Goal: Communication & Community: Participate in discussion

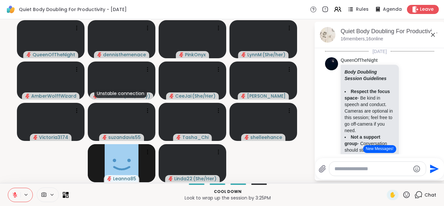
scroll to position [959, 0]
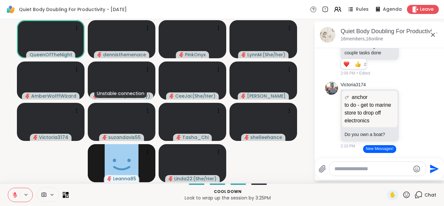
click at [15, 194] on icon at bounding box center [15, 195] width 6 height 6
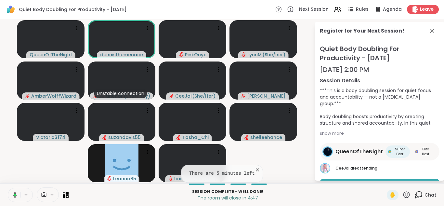
click at [16, 196] on icon at bounding box center [14, 195] width 6 height 6
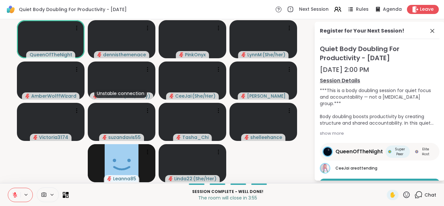
click at [16, 193] on icon at bounding box center [15, 193] width 2 height 3
click at [16, 193] on icon at bounding box center [15, 194] width 2 height 3
click at [15, 192] on icon at bounding box center [15, 193] width 2 height 3
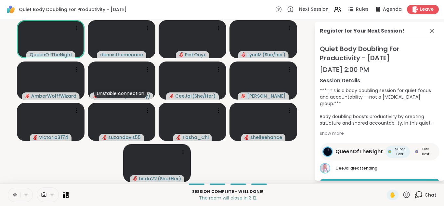
click at [15, 196] on icon at bounding box center [15, 195] width 6 height 6
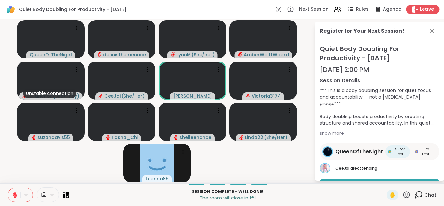
click at [427, 8] on span "Leave" at bounding box center [427, 9] width 14 height 7
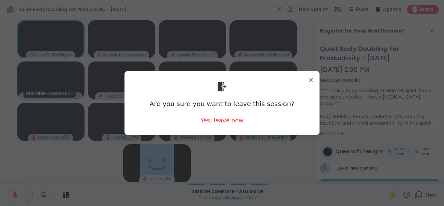
click at [224, 121] on div "Yes, leave now" at bounding box center [222, 120] width 43 height 8
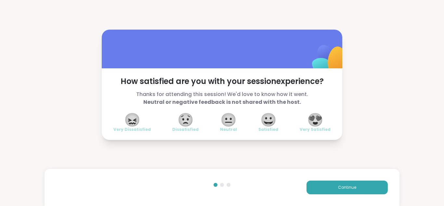
click at [318, 119] on span "😍" at bounding box center [315, 120] width 16 height 12
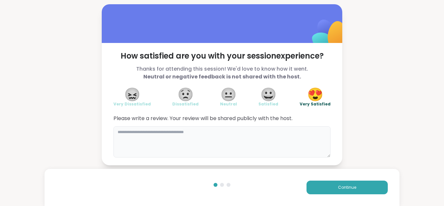
click at [268, 132] on textarea at bounding box center [222, 141] width 217 height 31
click at [433, 116] on div "**********" at bounding box center [222, 84] width 444 height 169
click at [166, 130] on textarea "**********" at bounding box center [222, 141] width 217 height 31
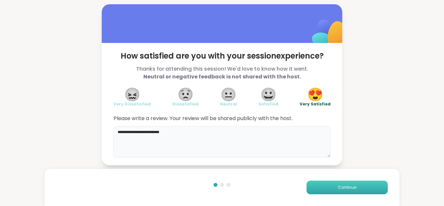
type textarea "**********"
click at [348, 185] on span "Continue" at bounding box center [347, 187] width 18 height 6
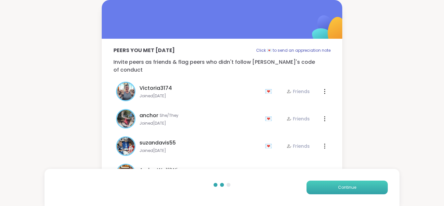
click at [348, 185] on span "Continue" at bounding box center [347, 187] width 18 height 6
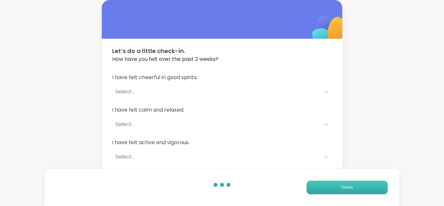
click at [348, 185] on span "Finish" at bounding box center [347, 187] width 11 height 6
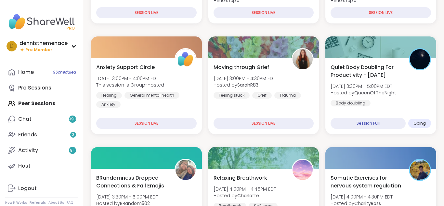
scroll to position [169, 0]
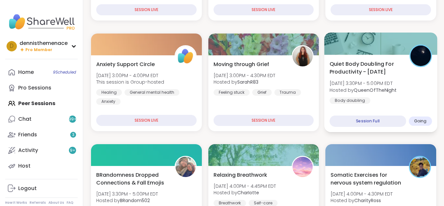
click at [387, 103] on div "Quiet Body Doubling For Productivity - Monday Mon, Sep 08 | 3:30PM - 5:00PM EDT…" at bounding box center [381, 82] width 102 height 44
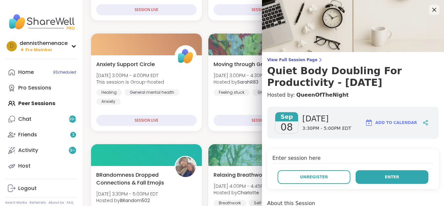
click at [399, 175] on button "Enter" at bounding box center [392, 177] width 73 height 14
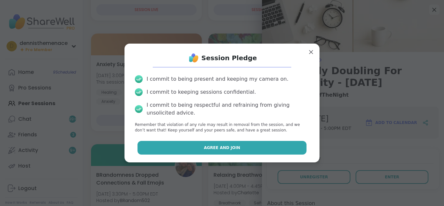
click at [219, 147] on span "Agree and Join" at bounding box center [222, 148] width 36 height 6
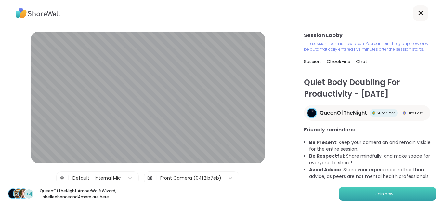
click at [385, 191] on span "Join now" at bounding box center [385, 194] width 18 height 6
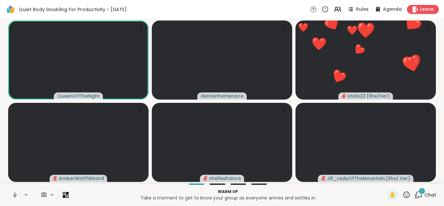
click at [15, 194] on icon at bounding box center [15, 195] width 6 height 6
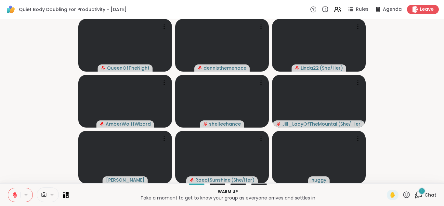
click at [432, 195] on span "Chat" at bounding box center [431, 195] width 12 height 7
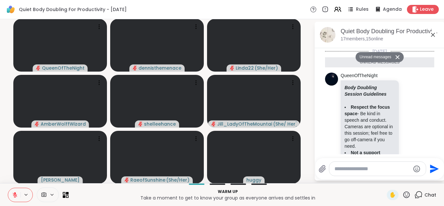
scroll to position [211, 0]
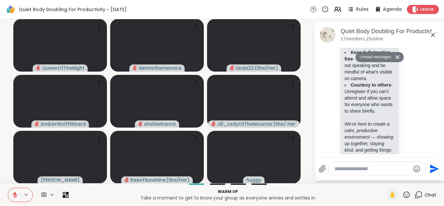
click at [386, 168] on textarea "Type your message" at bounding box center [373, 169] width 76 height 7
click at [390, 169] on textarea "***" at bounding box center [373, 169] width 76 height 7
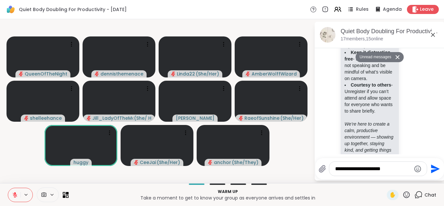
click at [401, 190] on div "✋" at bounding box center [399, 195] width 24 height 10
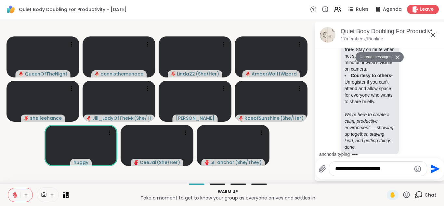
click at [399, 167] on textarea "**********" at bounding box center [373, 169] width 76 height 7
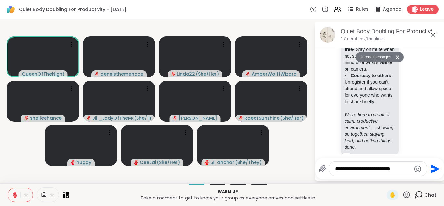
scroll to position [252, 0]
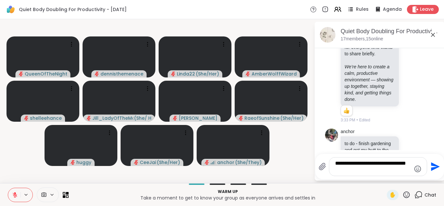
click at [430, 179] on div "**********" at bounding box center [380, 166] width 129 height 25
click at [417, 184] on div "Warm up Take a moment to get to know your group as everyone arrives and settles…" at bounding box center [222, 194] width 444 height 23
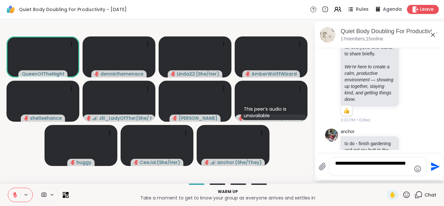
click at [373, 170] on textarea "**********" at bounding box center [373, 166] width 76 height 13
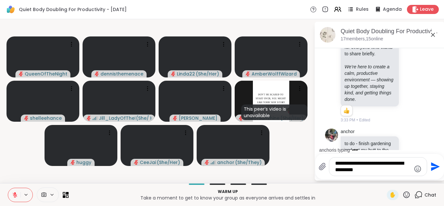
scroll to position [266, 0]
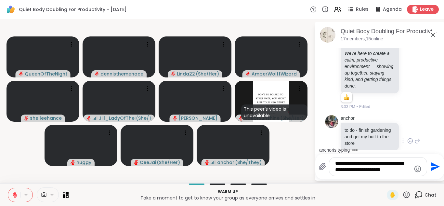
type textarea "**********"
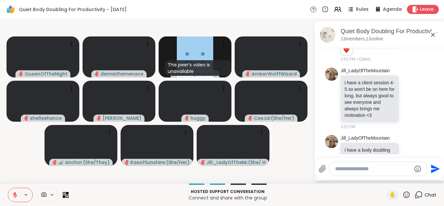
scroll to position [695, 0]
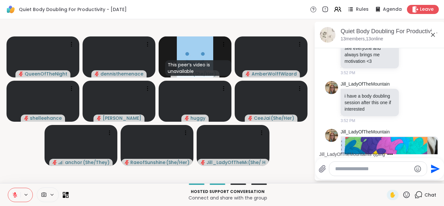
click at [393, 141] on img at bounding box center [390, 177] width 96 height 81
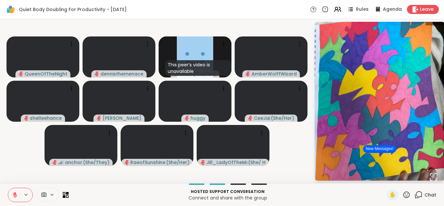
click at [431, 193] on span "Chat" at bounding box center [431, 195] width 12 height 7
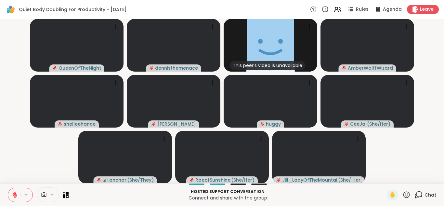
click at [431, 193] on span "Chat" at bounding box center [431, 195] width 12 height 7
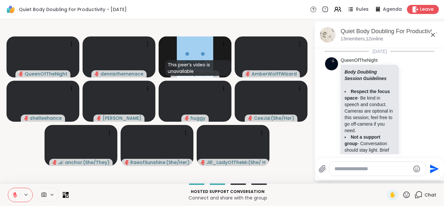
scroll to position [843, 0]
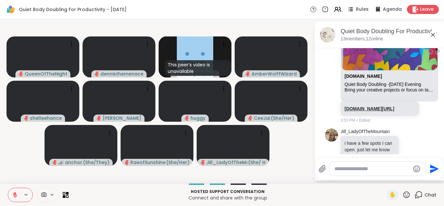
click at [361, 106] on link "sharewellnow.com/session/8442824e-7135-4422-b2d5-1cae5e32129d" at bounding box center [370, 108] width 50 height 5
click at [369, 169] on textarea "Type your message" at bounding box center [373, 169] width 76 height 7
type textarea "**********"
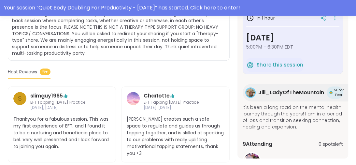
scroll to position [187, 0]
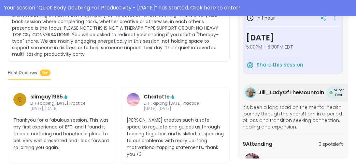
click at [318, 48] on span "5:00PM - 6:30PM EDT" at bounding box center [292, 47] width 93 height 7
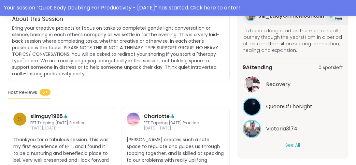
scroll to position [177, 0]
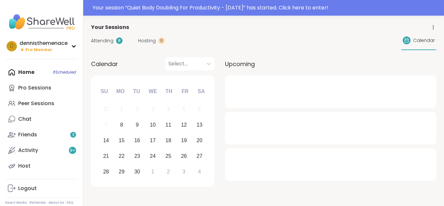
click at [359, 148] on div at bounding box center [330, 148] width 211 height 0
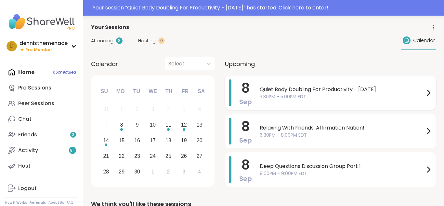
click at [279, 94] on span "3:30PM - 5:00PM EDT" at bounding box center [342, 96] width 165 height 7
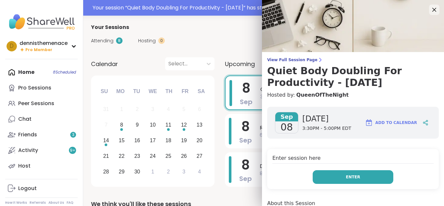
click at [355, 175] on span "Enter" at bounding box center [353, 177] width 14 height 6
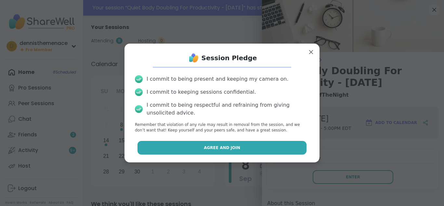
click at [244, 144] on button "Agree and Join" at bounding box center [222, 148] width 169 height 14
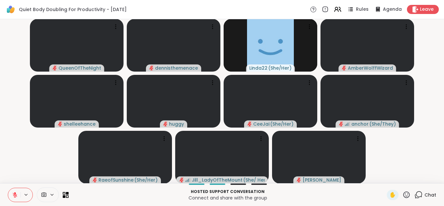
click at [433, 193] on span "Chat" at bounding box center [431, 195] width 12 height 7
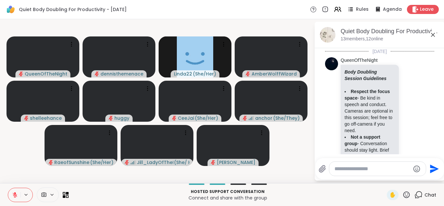
scroll to position [843, 0]
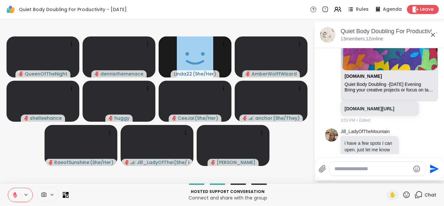
click at [391, 171] on textarea "Type your message" at bounding box center [373, 169] width 76 height 7
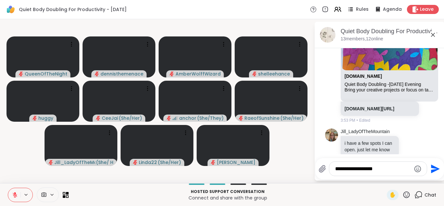
type textarea "**********"
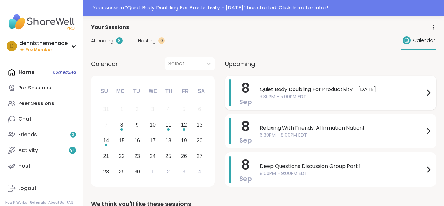
click at [307, 95] on span "3:30PM - 5:00PM EDT" at bounding box center [342, 96] width 165 height 7
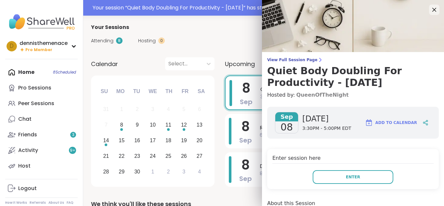
click at [307, 95] on link "QueenOfTheNight" at bounding box center [322, 95] width 52 height 8
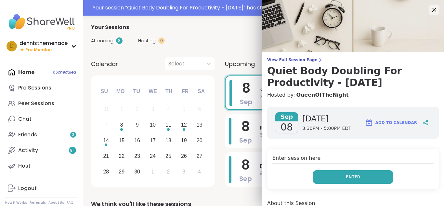
click at [352, 175] on span "Enter" at bounding box center [353, 177] width 14 height 6
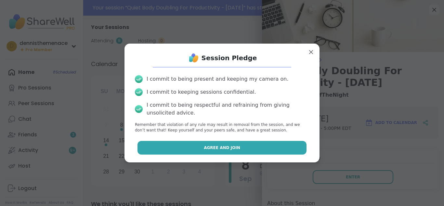
click at [228, 149] on span "Agree and Join" at bounding box center [222, 148] width 36 height 6
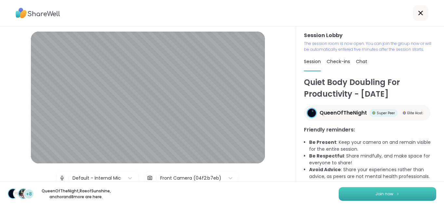
click at [384, 193] on span "Join now" at bounding box center [385, 194] width 18 height 6
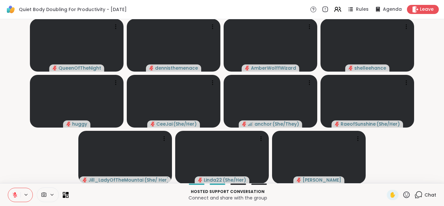
click at [432, 195] on span "Chat" at bounding box center [431, 195] width 12 height 7
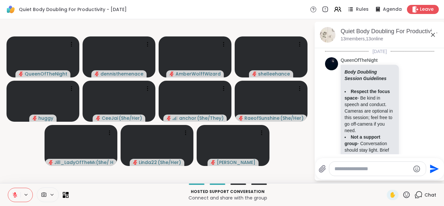
scroll to position [843, 0]
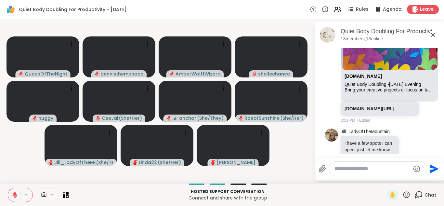
click at [394, 170] on textarea "Type your message" at bounding box center [373, 169] width 76 height 7
type textarea "**********"
click at [432, 168] on icon "Send" at bounding box center [435, 169] width 10 height 10
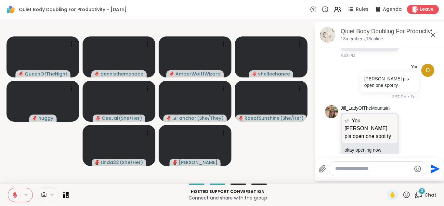
scroll to position [1052, 0]
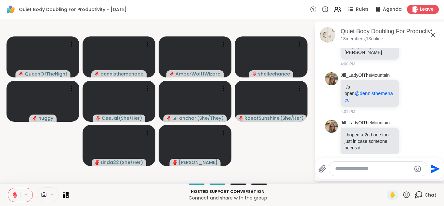
click at [373, 167] on textarea "Type your message" at bounding box center [373, 169] width 76 height 7
type textarea "**********"
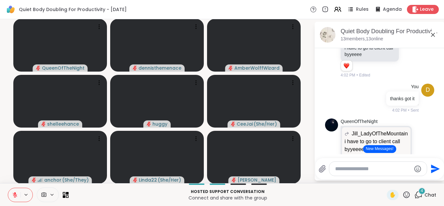
scroll to position [1256, 0]
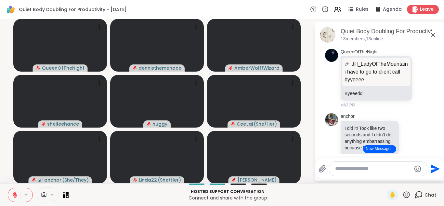
click at [380, 147] on button "New Messages!" at bounding box center [379, 149] width 33 height 8
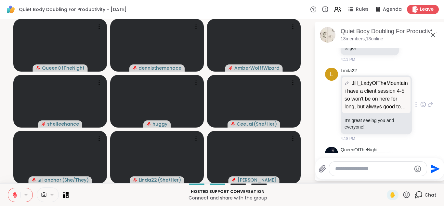
scroll to position [0, 0]
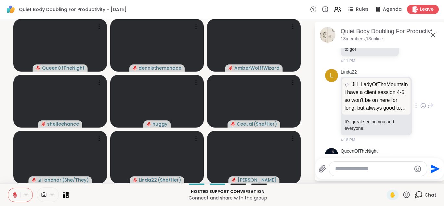
click at [427, 105] on div "L Linda22 Jill_LadyOfTheMountain i have a client session 4-5 so won't be on her…" at bounding box center [379, 105] width 109 height 79
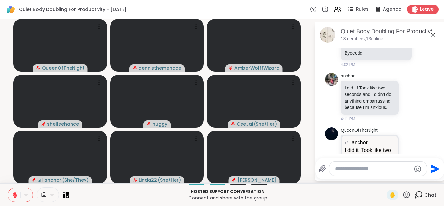
scroll to position [1252, 0]
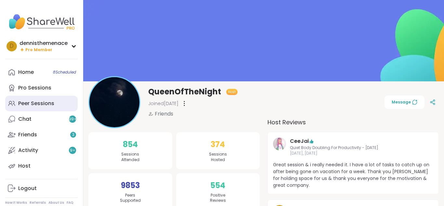
click at [35, 102] on div "Peer Sessions" at bounding box center [36, 103] width 36 height 7
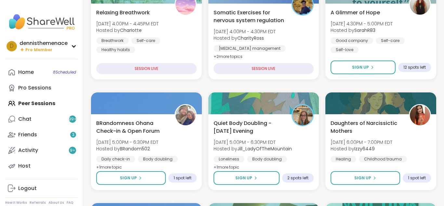
scroll to position [221, 0]
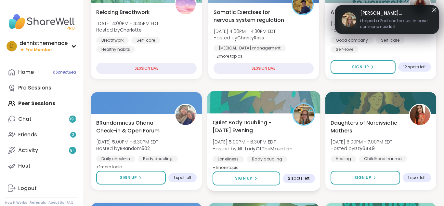
click at [253, 142] on span "[DATE] 5:00PM - 6:30PM EDT" at bounding box center [253, 142] width 80 height 7
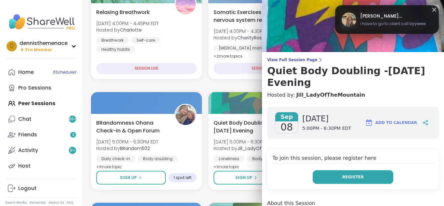
click at [356, 174] on span "Register" at bounding box center [353, 177] width 21 height 6
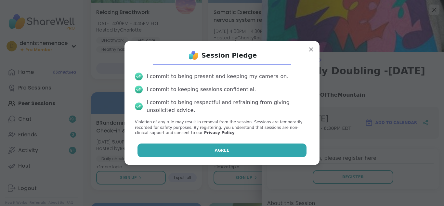
click at [241, 151] on button "Agree" at bounding box center [222, 150] width 169 height 14
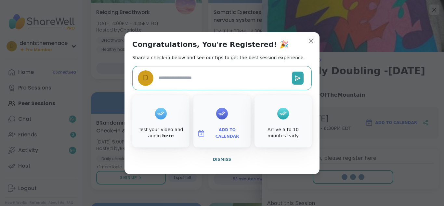
type textarea "*"
click at [222, 158] on span "Dismiss" at bounding box center [222, 159] width 18 height 5
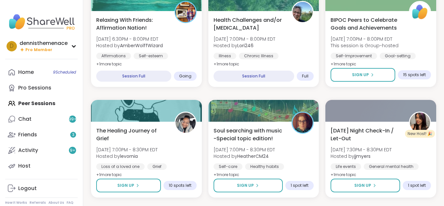
scroll to position [547, 0]
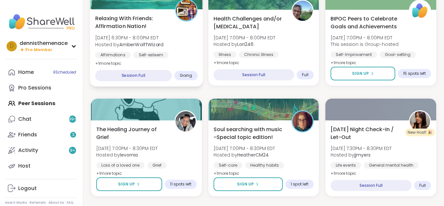
click at [166, 59] on div "Affirmations Self-esteem Good company" at bounding box center [146, 60] width 102 height 16
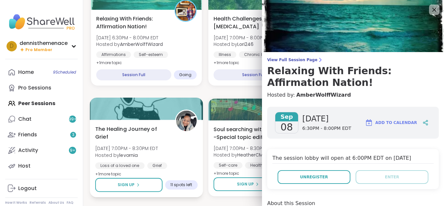
click at [195, 99] on div at bounding box center [146, 109] width 113 height 22
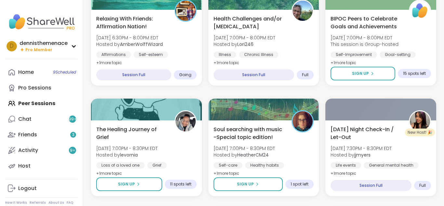
click at [204, 90] on div "Moving through Grief Mon, Sep 08 | 3:00PM - 4:30PM EDT Hosted by SarahR83 Feeli…" at bounding box center [264, 203] width 346 height 1314
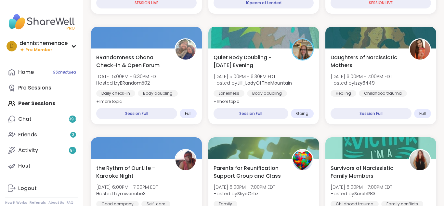
scroll to position [286, 0]
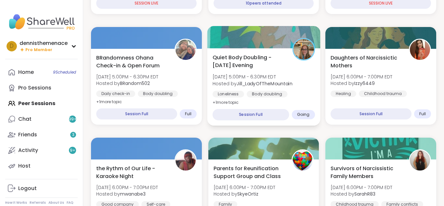
click at [258, 82] on b "Jill_LadyOfTheMountain" at bounding box center [265, 83] width 56 height 7
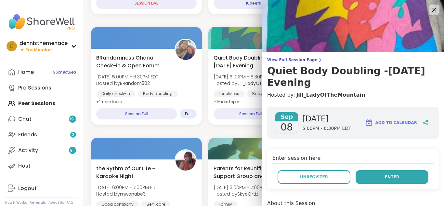
click at [389, 174] on span "Enter" at bounding box center [392, 177] width 14 height 6
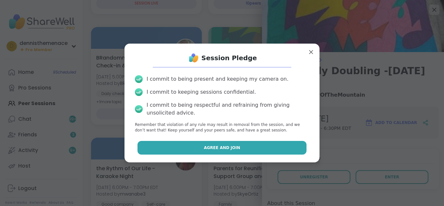
click at [231, 146] on span "Agree and Join" at bounding box center [222, 148] width 36 height 6
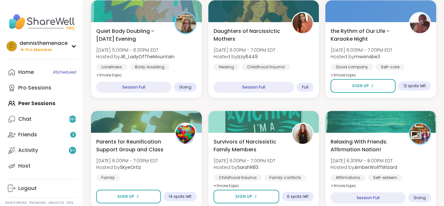
scroll to position [639, 0]
